Goal: Task Accomplishment & Management: Manage account settings

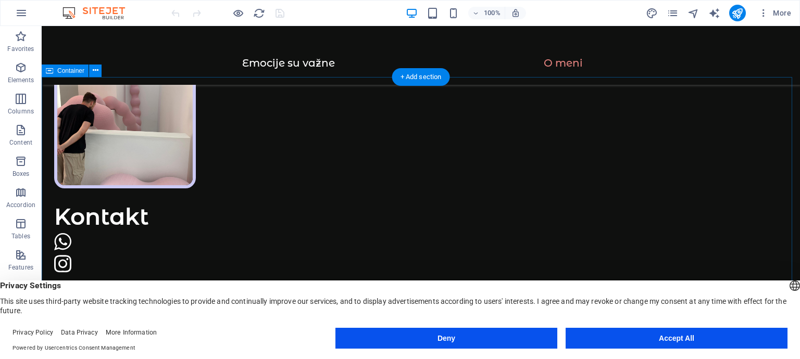
scroll to position [867, 0]
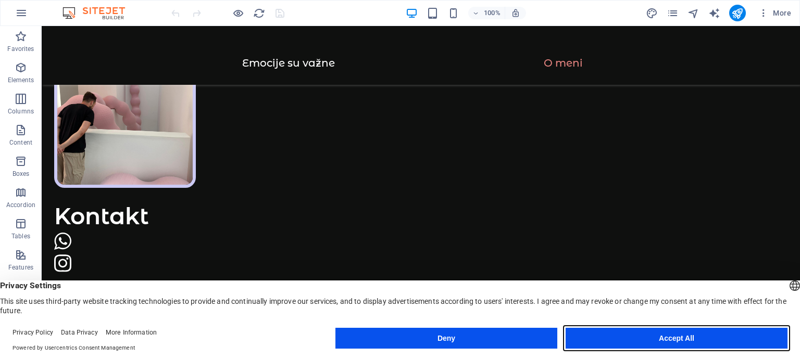
drag, startPoint x: 666, startPoint y: 336, endPoint x: 653, endPoint y: 69, distance: 267.4
click at [666, 336] on button "Accept All" at bounding box center [676, 338] width 222 height 21
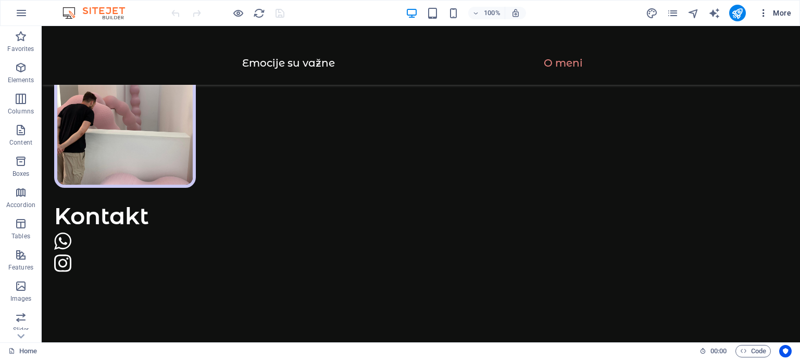
click at [757, 12] on button "More" at bounding box center [774, 13] width 41 height 17
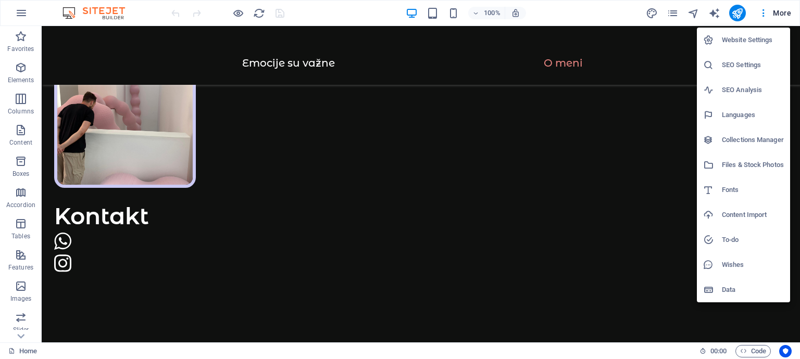
click at [753, 45] on h6 "Website Settings" at bounding box center [753, 40] width 62 height 12
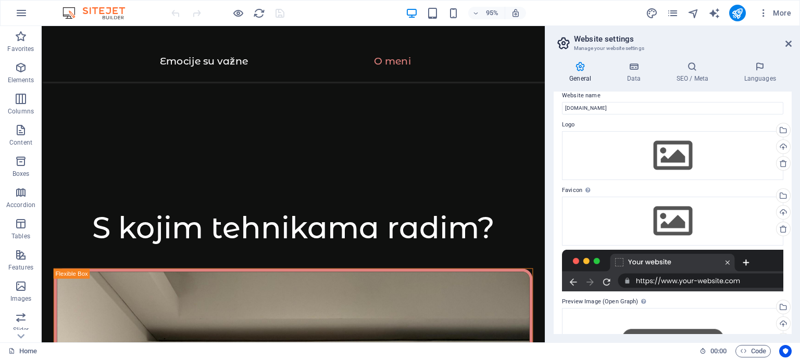
scroll to position [0, 0]
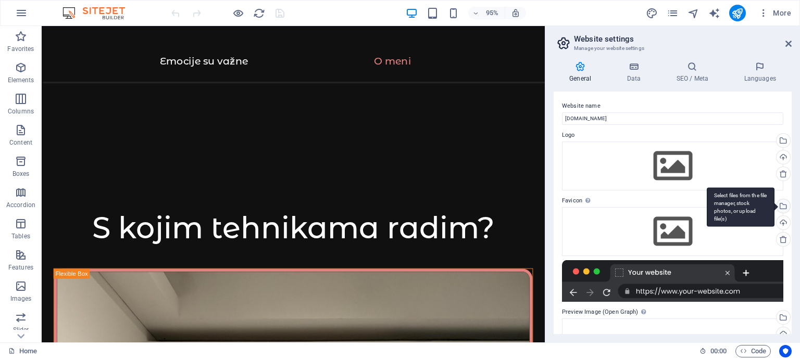
click at [774, 205] on div "Select files from the file manager, stock photos, or upload file(s)" at bounding box center [740, 207] width 68 height 39
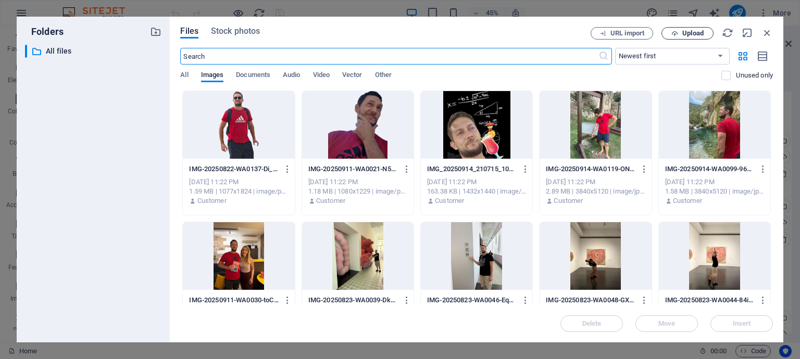
click at [694, 33] on span "Upload" at bounding box center [692, 33] width 21 height 6
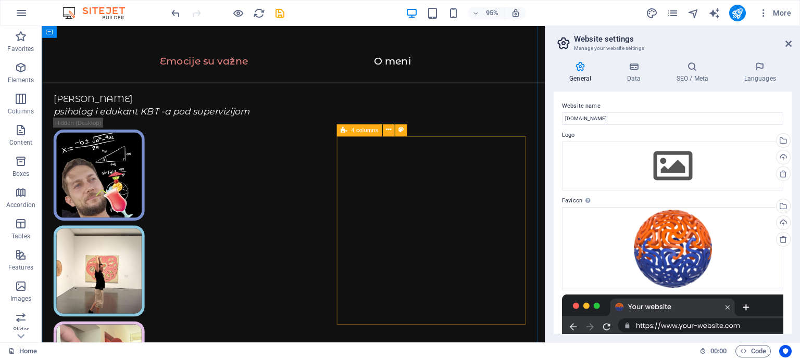
scroll to position [694, 0]
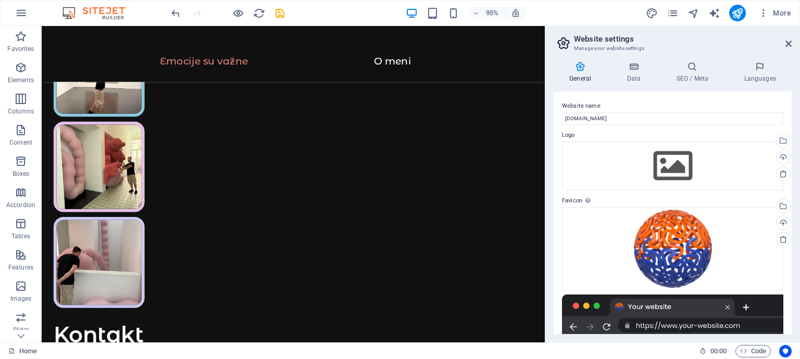
click at [576, 9] on div "95% More" at bounding box center [482, 13] width 626 height 17
drag, startPoint x: 789, startPoint y: 41, endPoint x: 666, endPoint y: 5, distance: 128.7
click at [789, 41] on icon at bounding box center [788, 44] width 6 height 8
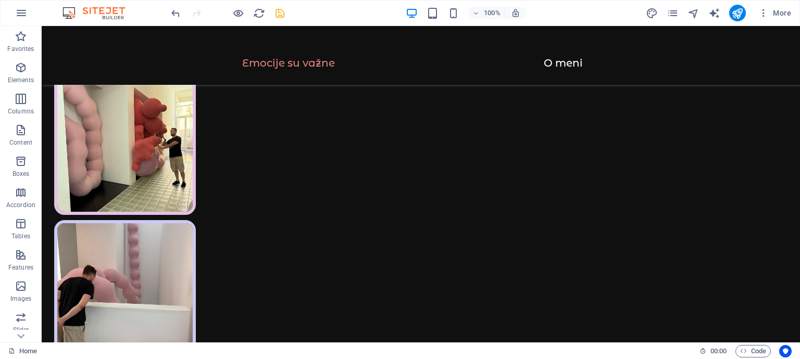
click at [281, 14] on icon "save" at bounding box center [280, 13] width 12 height 12
click at [731, 16] on icon "publish" at bounding box center [737, 13] width 12 height 12
